Goal: Book appointment/travel/reservation

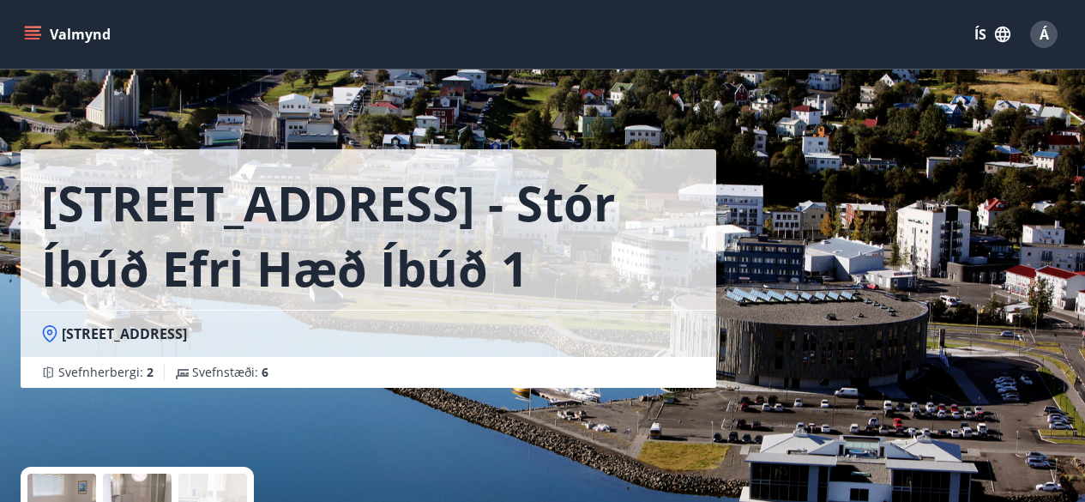
scroll to position [429, 0]
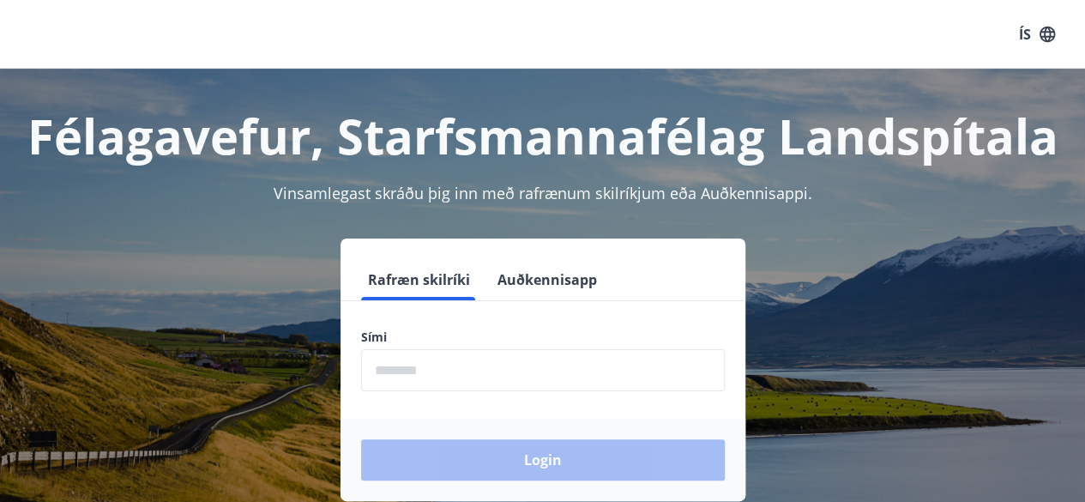
click at [425, 377] on input "phone" at bounding box center [543, 370] width 364 height 42
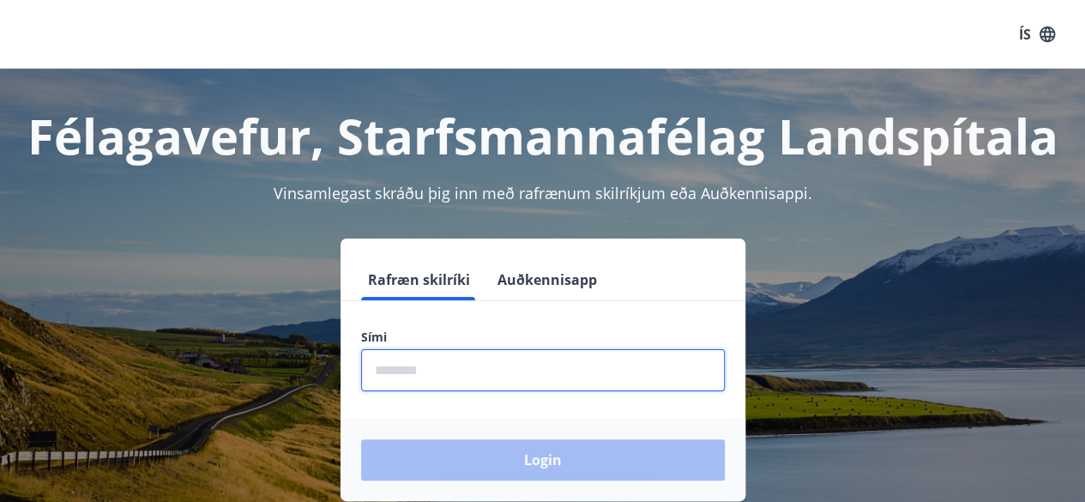
type input "********"
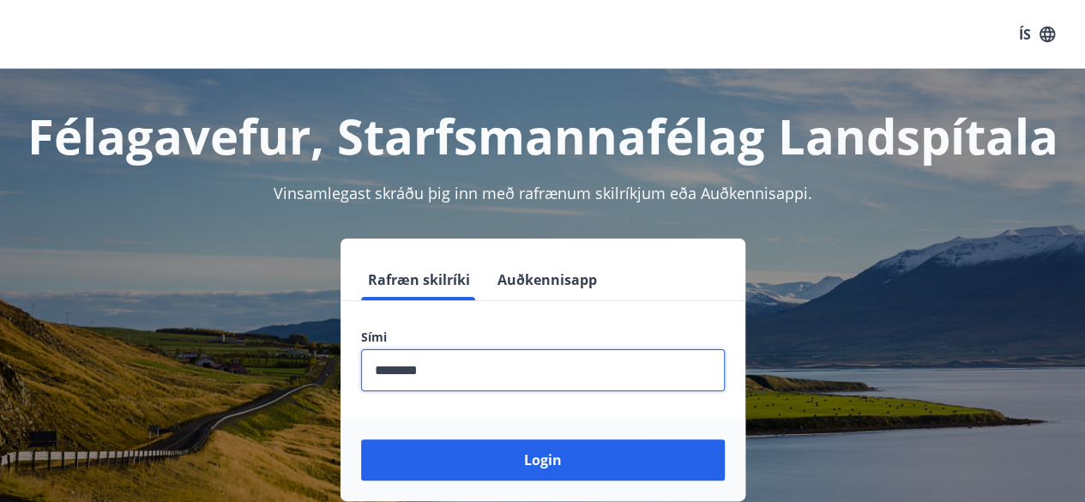
click at [361, 439] on button "Login" at bounding box center [543, 459] width 364 height 41
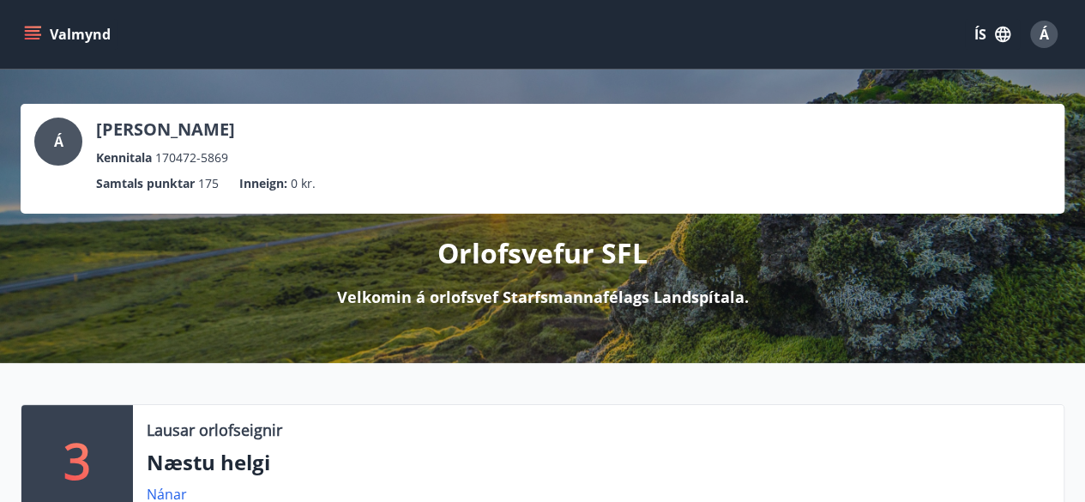
click at [34, 41] on icon "menu" at bounding box center [32, 34] width 17 height 17
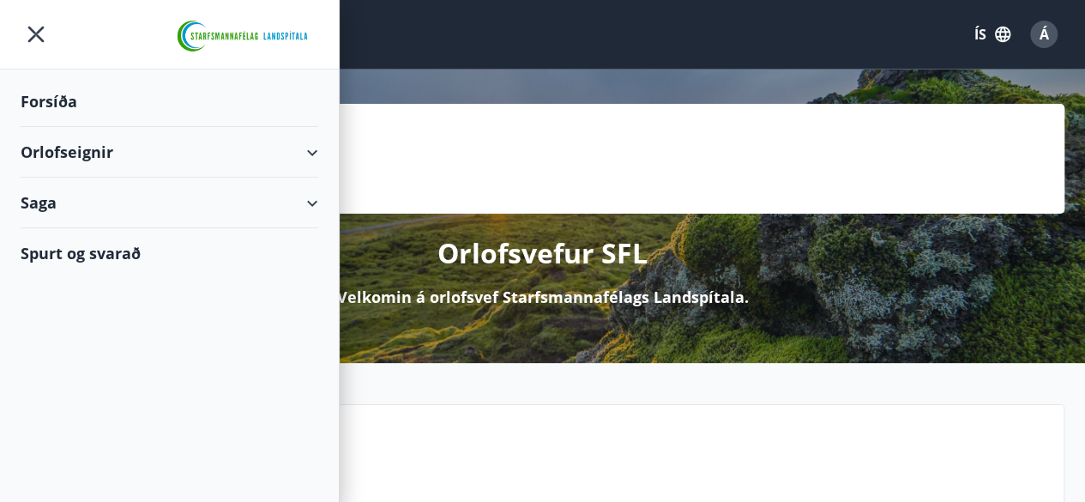
click at [55, 145] on div "Orlofseignir" at bounding box center [170, 152] width 298 height 51
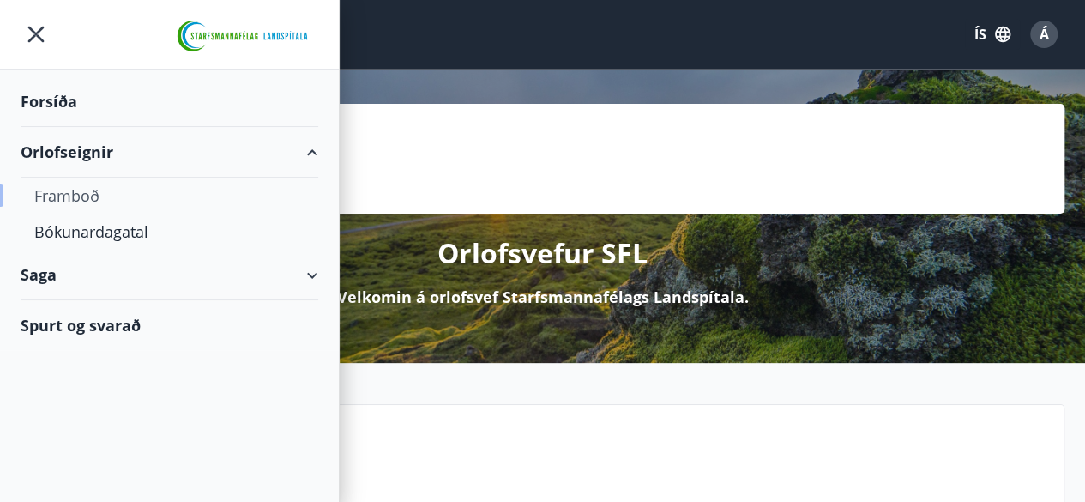
click at [81, 193] on div "Framboð" at bounding box center [169, 196] width 270 height 36
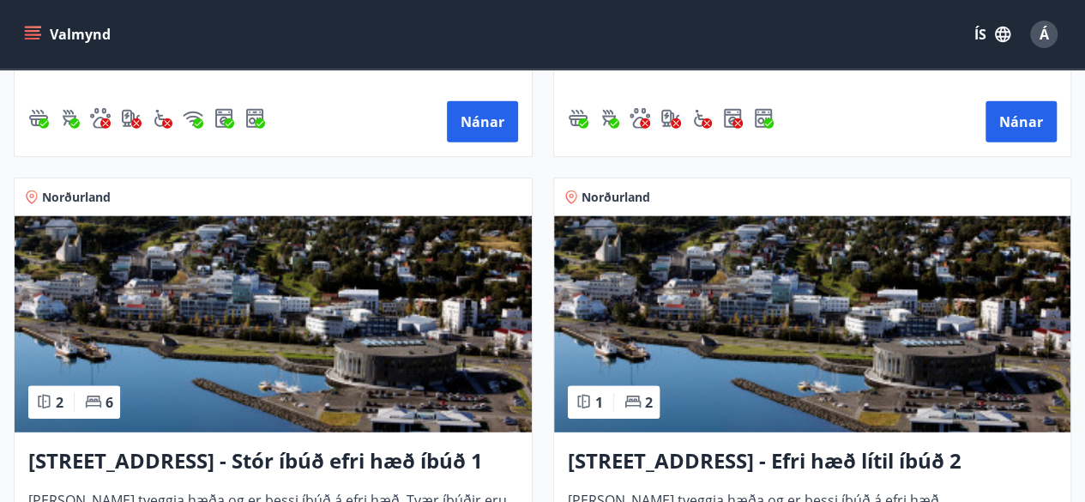
scroll to position [2230, 0]
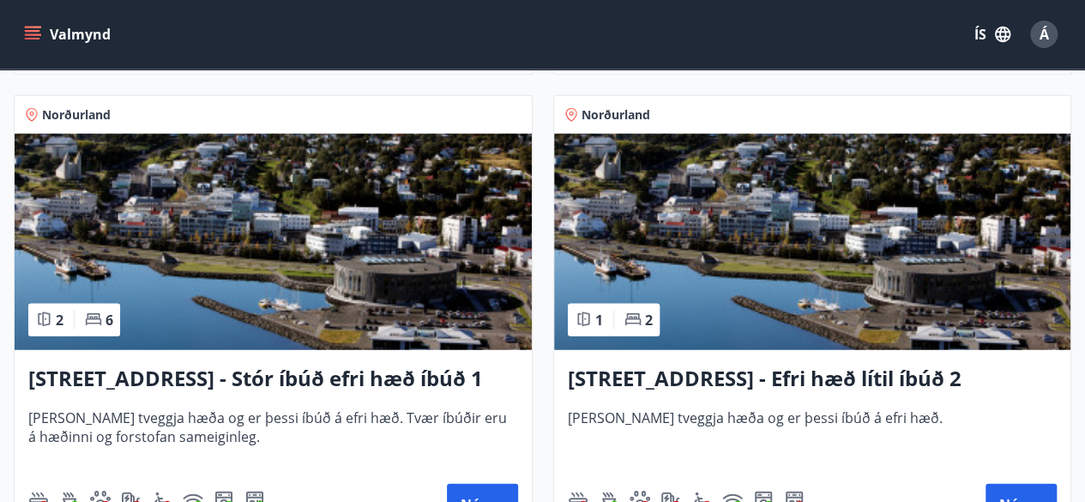
click at [389, 378] on h3 "Hrafnagilsstræti 23 - Stór íbúð efri hæð íbúð 1" at bounding box center [273, 379] width 490 height 31
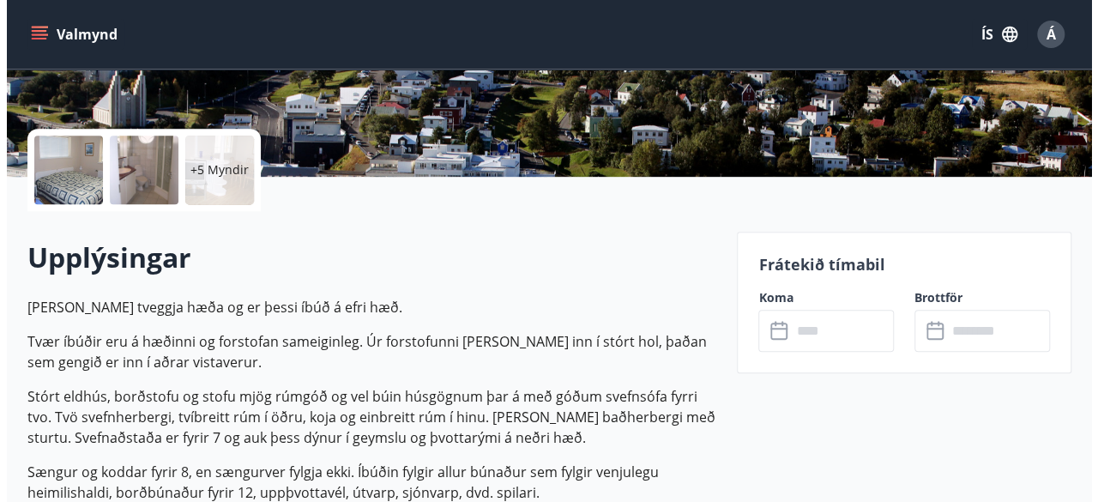
scroll to position [343, 0]
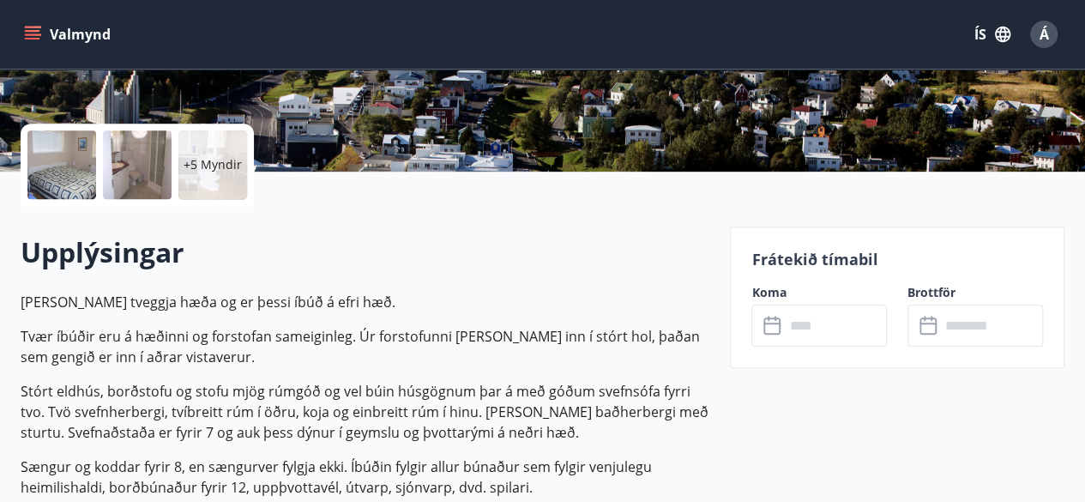
click at [813, 330] on input "text" at bounding box center [835, 326] width 103 height 42
